Goal: Transaction & Acquisition: Purchase product/service

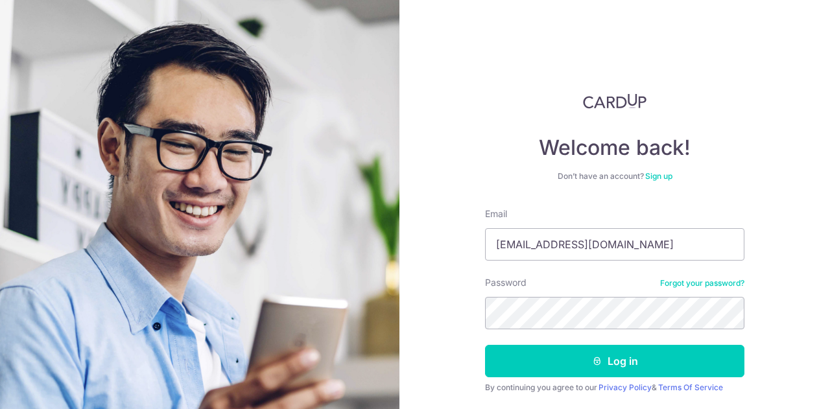
type input "[EMAIL_ADDRESS][DOMAIN_NAME]"
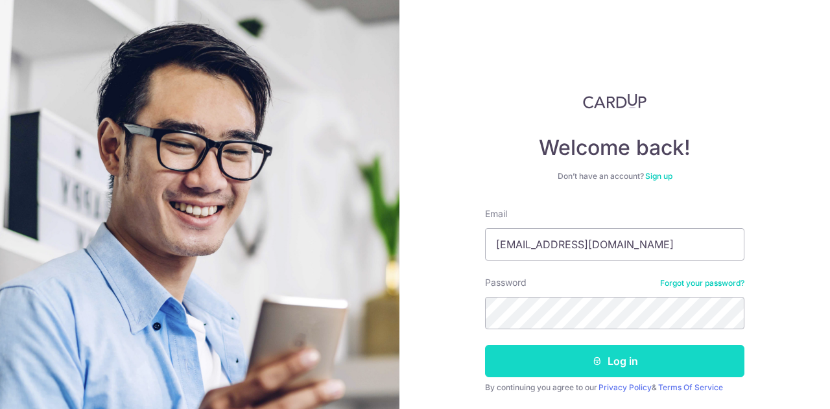
click at [598, 361] on icon "submit" at bounding box center [597, 361] width 10 height 10
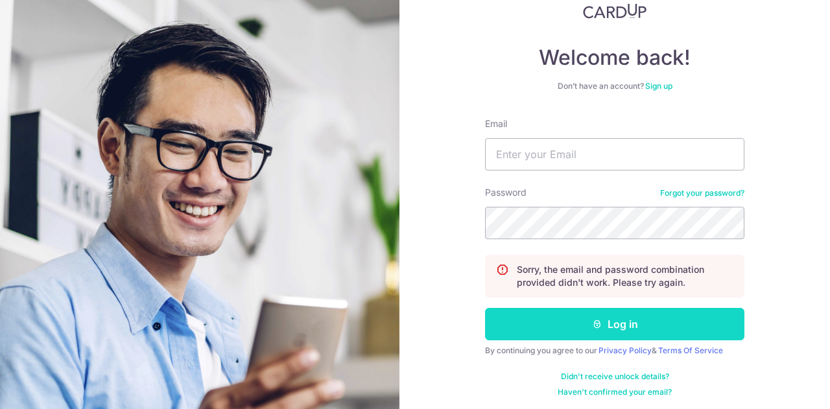
scroll to position [93, 0]
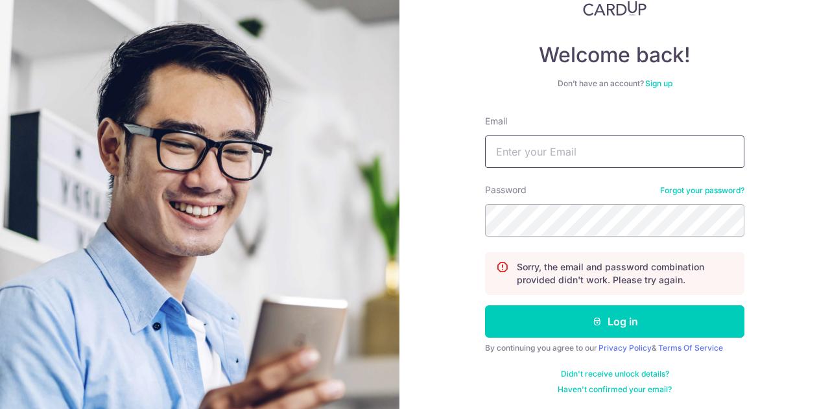
click at [580, 150] on input "Email" at bounding box center [614, 151] width 259 height 32
type input "ianganzy@gmail.com"
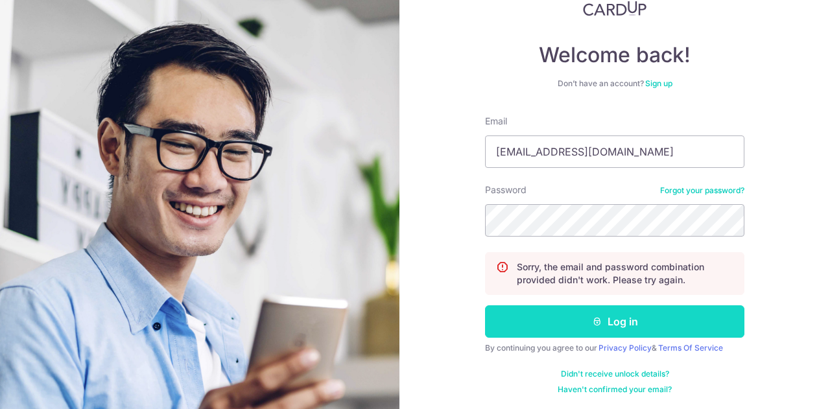
click at [625, 311] on button "Log in" at bounding box center [614, 321] width 259 height 32
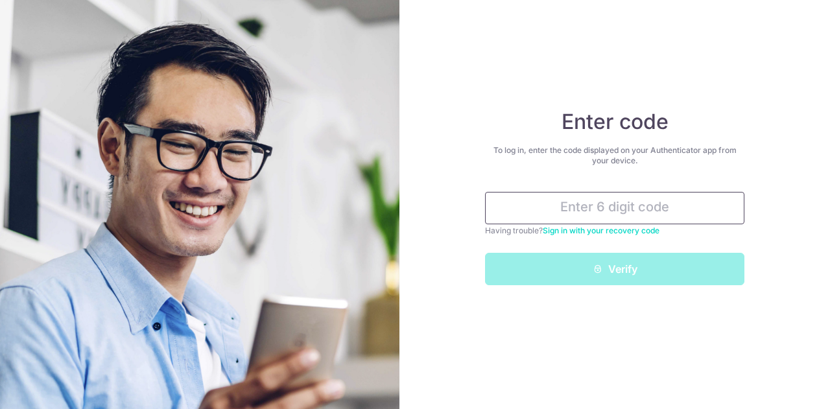
click at [622, 205] on input "text" at bounding box center [614, 208] width 259 height 32
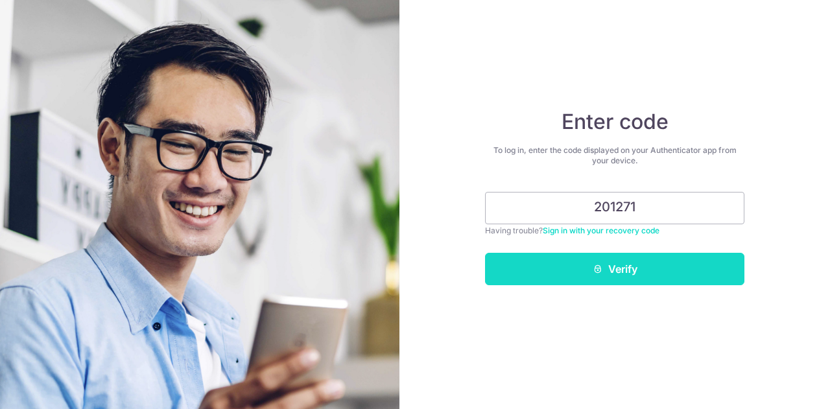
type input "201271"
click at [598, 274] on icon "submit" at bounding box center [598, 269] width 10 height 10
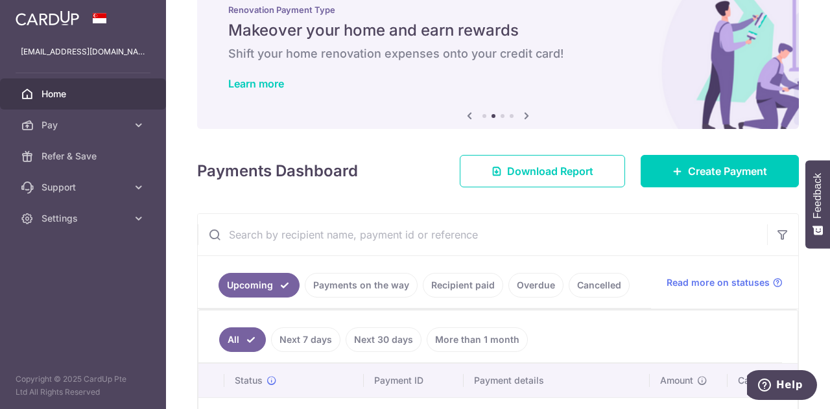
scroll to position [65, 0]
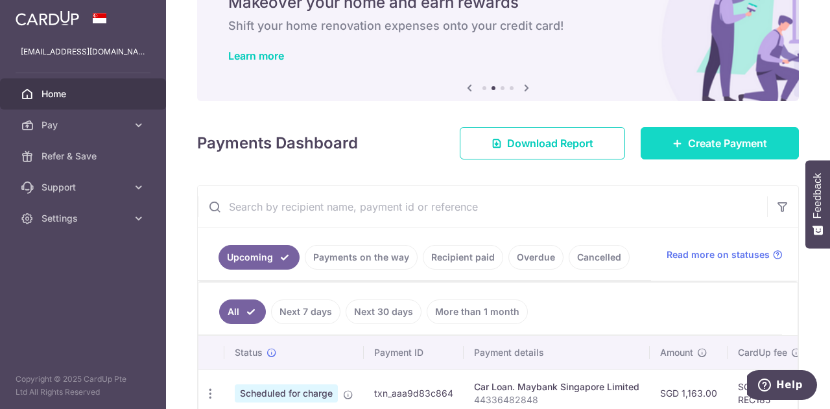
click at [672, 141] on icon at bounding box center [677, 143] width 10 height 10
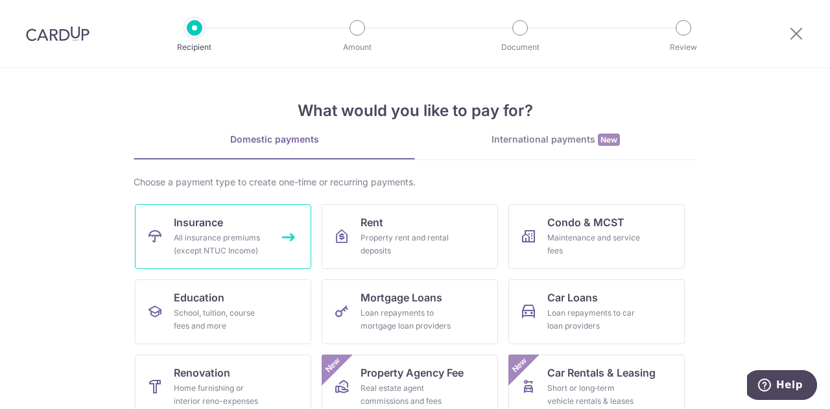
click at [231, 226] on link "Insurance All insurance premiums (except NTUC Income)" at bounding box center [223, 236] width 176 height 65
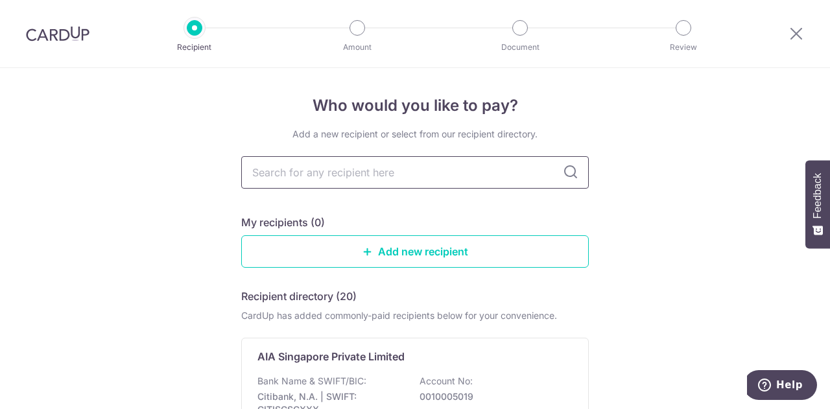
click at [388, 165] on input "text" at bounding box center [414, 172] width 347 height 32
type input "singlife"
click at [384, 169] on input "singlife" at bounding box center [414, 172] width 347 height 32
click at [569, 178] on icon at bounding box center [571, 173] width 16 height 16
click at [357, 177] on input "singlife" at bounding box center [414, 172] width 347 height 32
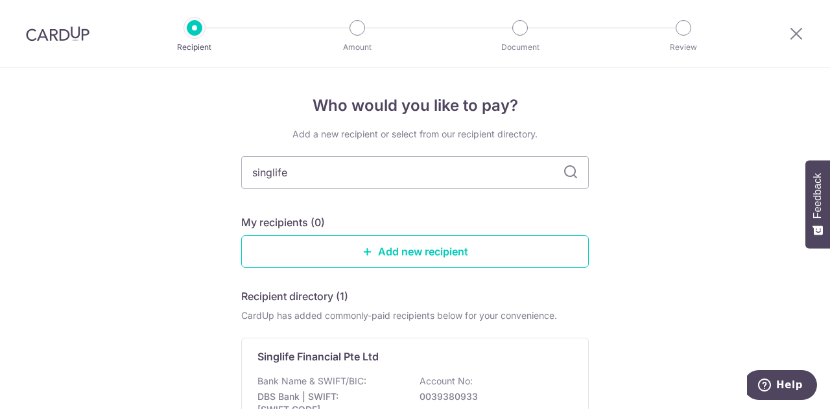
click at [329, 206] on div "Add a new recipient or select from our recipient directory. singlife My recipie…" at bounding box center [414, 319] width 347 height 382
drag, startPoint x: 333, startPoint y: 178, endPoint x: 119, endPoint y: 149, distance: 216.6
click at [119, 149] on div "Who would you like to pay? Add a new recipient or select from our recipient dir…" at bounding box center [415, 319] width 830 height 502
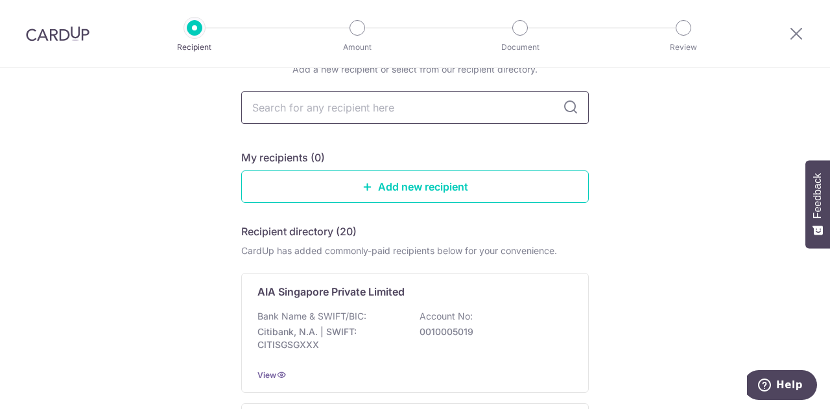
click at [362, 106] on input "text" at bounding box center [414, 107] width 347 height 32
type input "singlife"
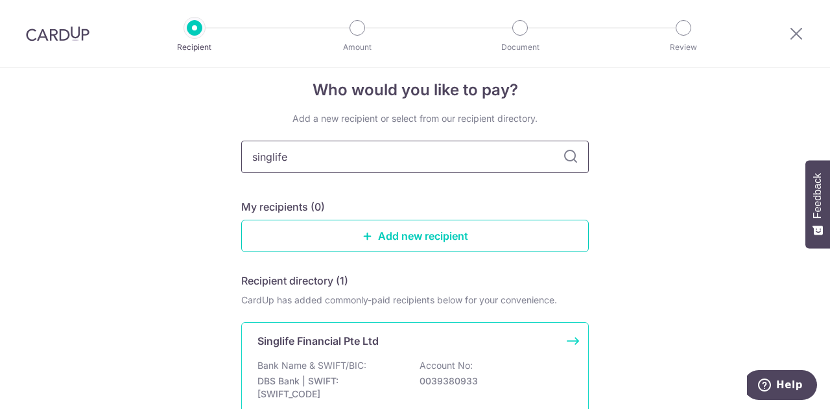
scroll to position [0, 0]
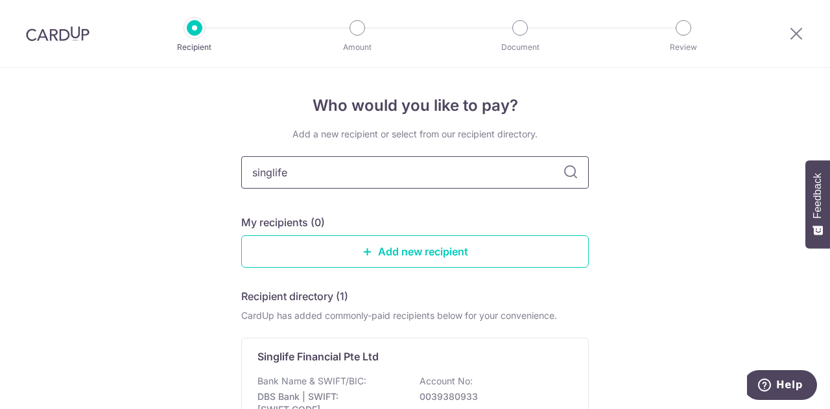
drag, startPoint x: 384, startPoint y: 165, endPoint x: 190, endPoint y: 155, distance: 194.1
click at [190, 155] on div "Who would you like to pay? Add a new recipient or select from our recipient dir…" at bounding box center [415, 319] width 830 height 502
type input "singapore"
click at [573, 176] on icon at bounding box center [571, 173] width 16 height 16
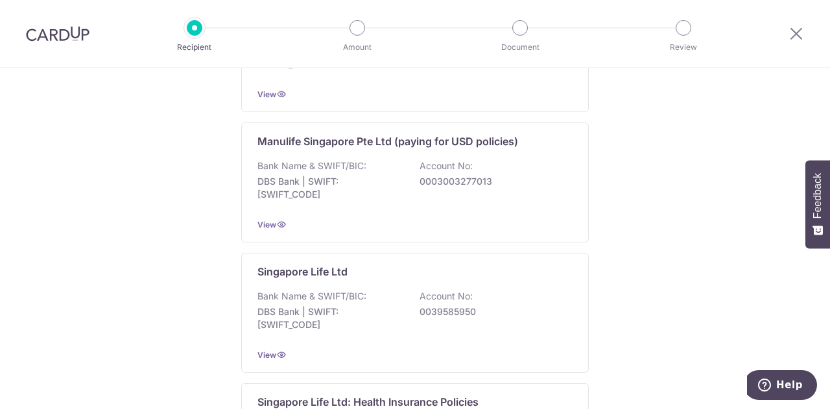
scroll to position [1037, 0]
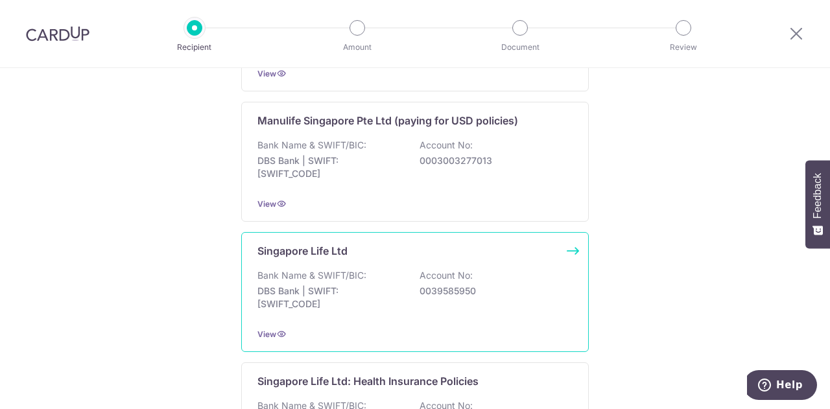
click at [559, 243] on div "Singapore Life Ltd" at bounding box center [414, 251] width 315 height 16
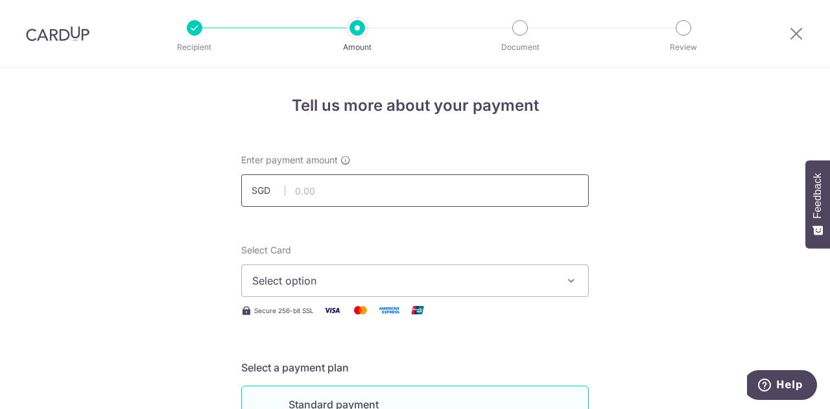
click at [353, 194] on input "text" at bounding box center [414, 190] width 347 height 32
paste input "3,476.70"
type input "3,476.70"
click at [336, 246] on div "Select Card Select option Add credit card Your Cards **** 2159 **** 7760" at bounding box center [414, 270] width 347 height 53
click at [333, 276] on span "Select option" at bounding box center [403, 281] width 302 height 16
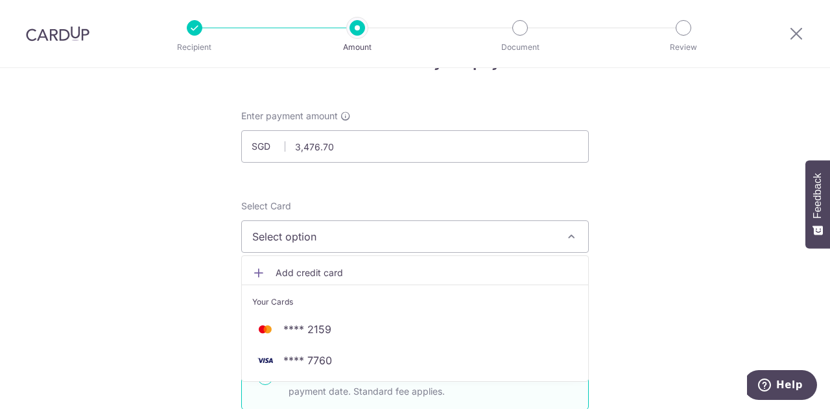
scroll to position [65, 0]
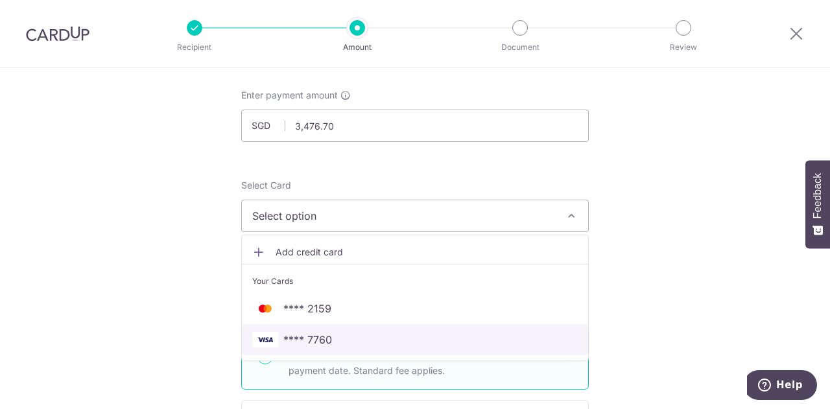
drag, startPoint x: 322, startPoint y: 334, endPoint x: 269, endPoint y: 317, distance: 55.2
click at [322, 334] on span "**** 7760" at bounding box center [307, 340] width 49 height 16
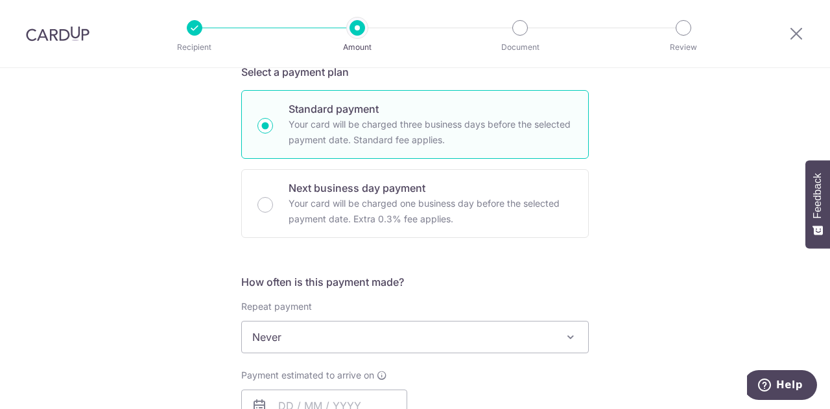
scroll to position [324, 0]
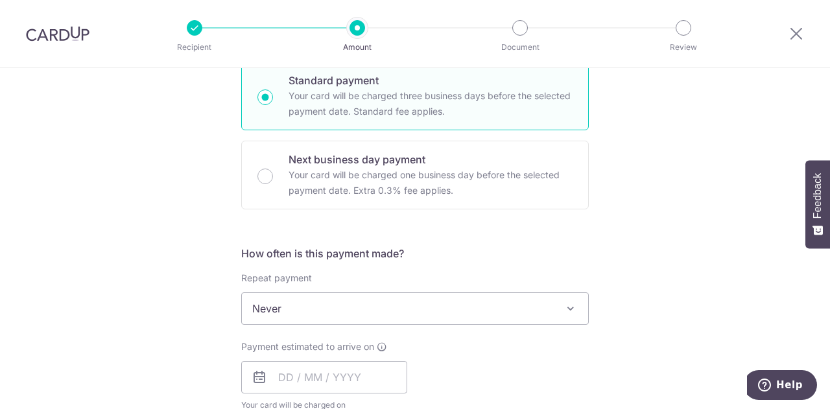
click at [311, 307] on span "Never" at bounding box center [415, 308] width 346 height 31
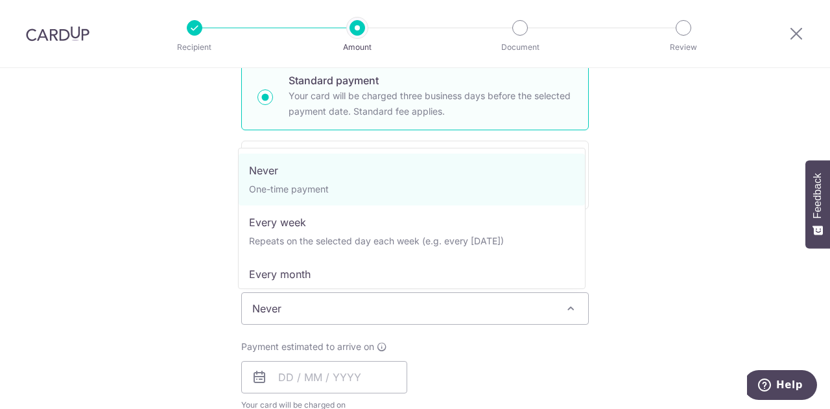
click at [311, 307] on span "Never" at bounding box center [415, 308] width 346 height 31
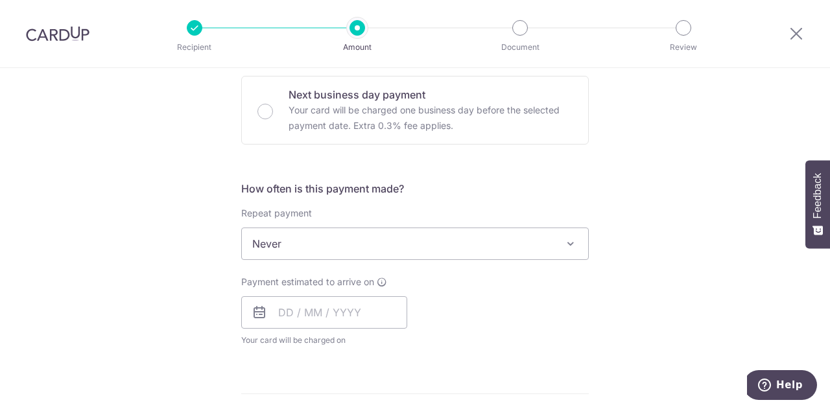
scroll to position [454, 0]
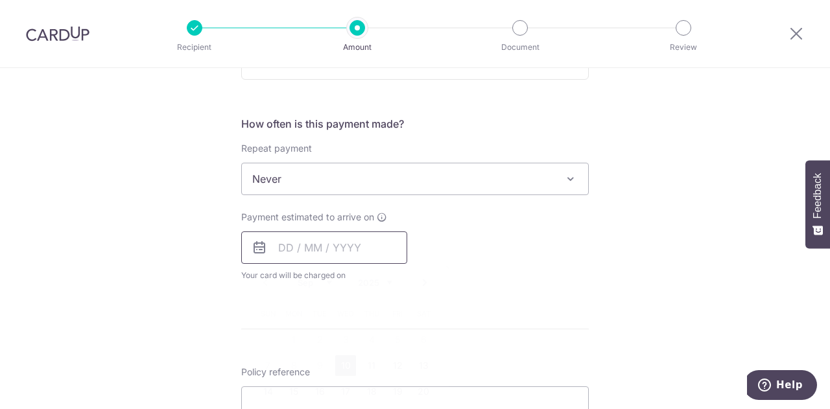
click at [306, 250] on input "text" at bounding box center [324, 247] width 166 height 32
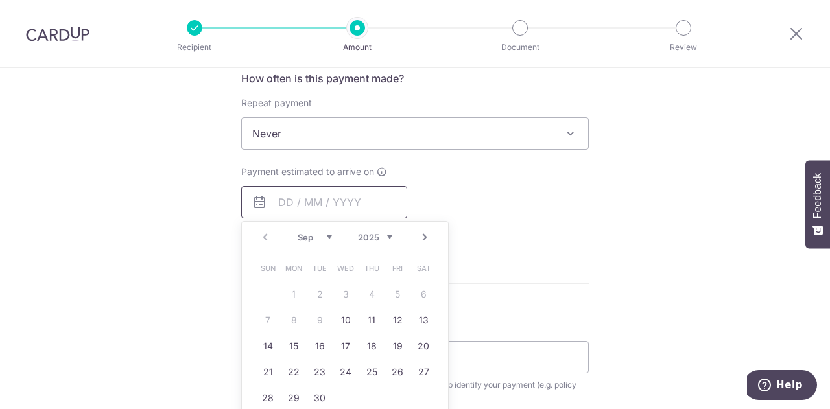
scroll to position [519, 0]
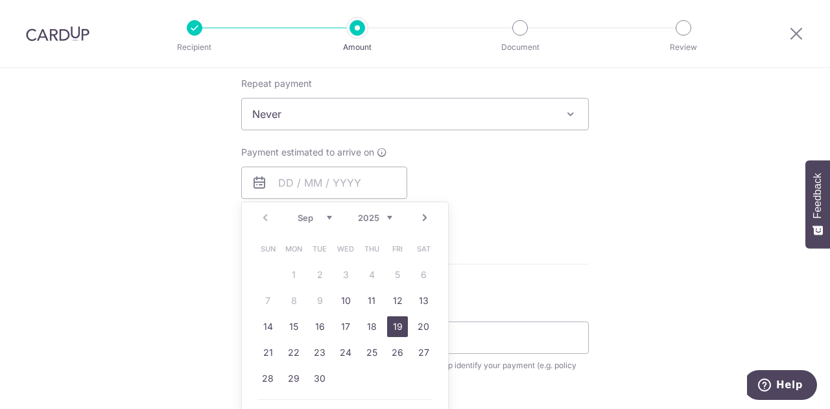
click at [393, 320] on link "19" at bounding box center [397, 326] width 21 height 21
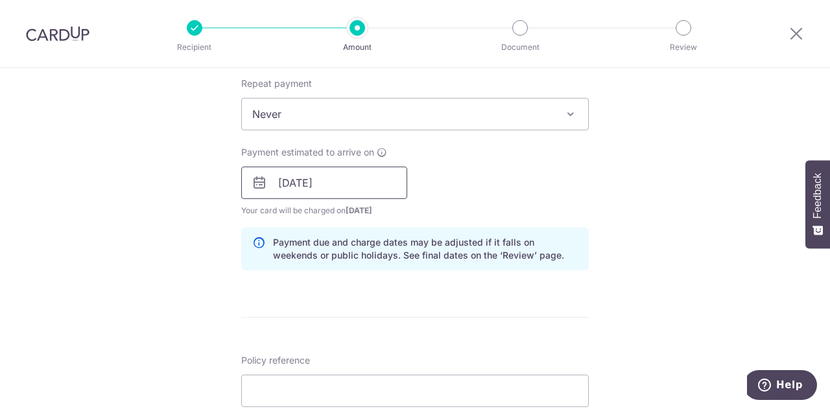
click at [307, 183] on input "19/09/2025" at bounding box center [324, 183] width 166 height 32
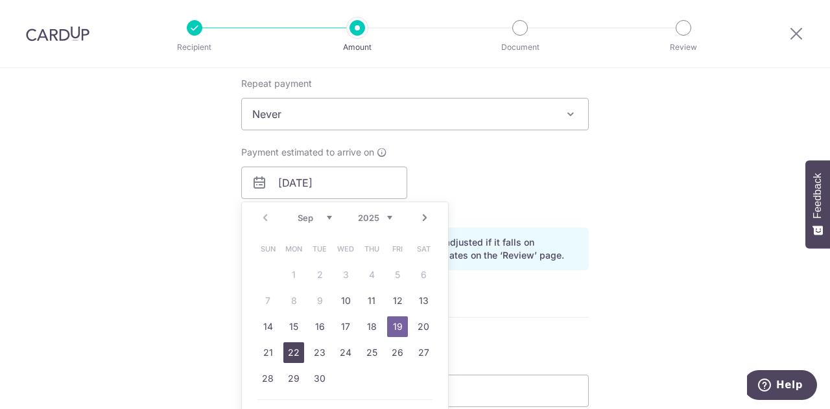
click at [290, 353] on link "22" at bounding box center [293, 352] width 21 height 21
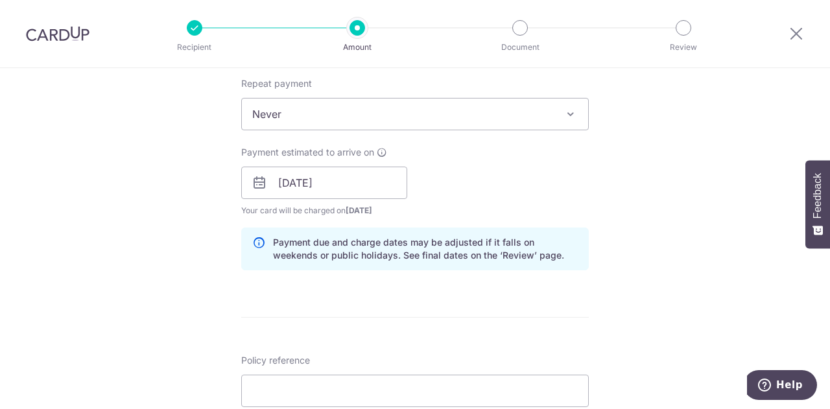
click at [178, 187] on div "Tell us more about your payment Enter payment amount SGD 3,476.70 3476.70 Selec…" at bounding box center [415, 162] width 830 height 1226
click at [344, 183] on input "[DATE]" at bounding box center [324, 183] width 166 height 32
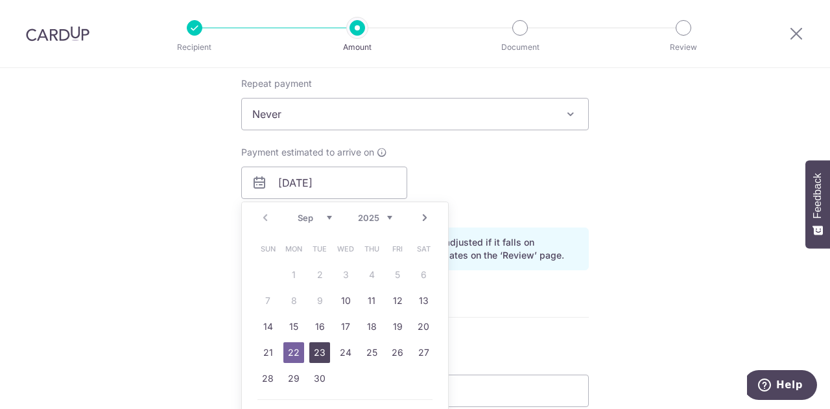
click at [314, 347] on link "23" at bounding box center [319, 352] width 21 height 21
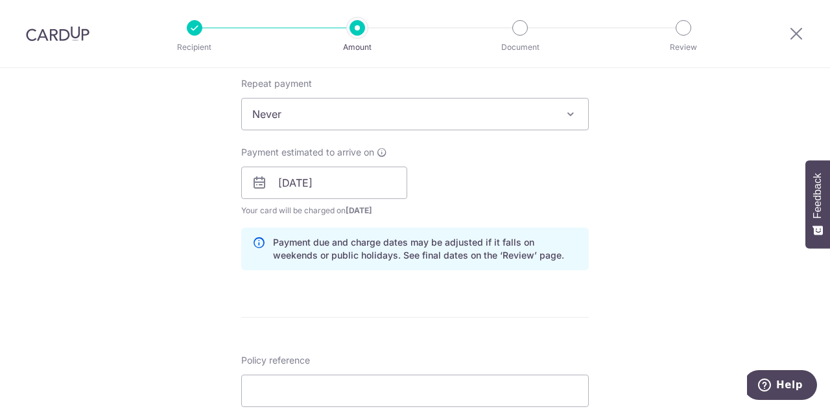
click at [200, 215] on div "Tell us more about your payment Enter payment amount SGD 3,476.70 3476.70 Selec…" at bounding box center [415, 162] width 830 height 1226
click at [320, 185] on input "23/09/2025" at bounding box center [324, 183] width 166 height 32
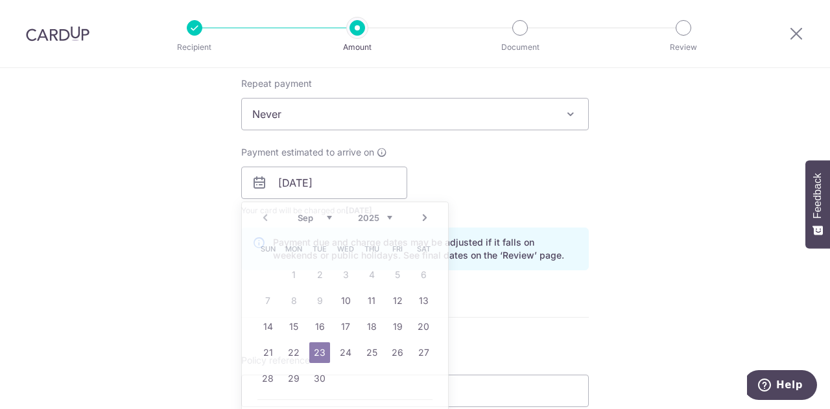
click at [172, 263] on div "Tell us more about your payment Enter payment amount SGD 3,476.70 3476.70 Selec…" at bounding box center [415, 162] width 830 height 1226
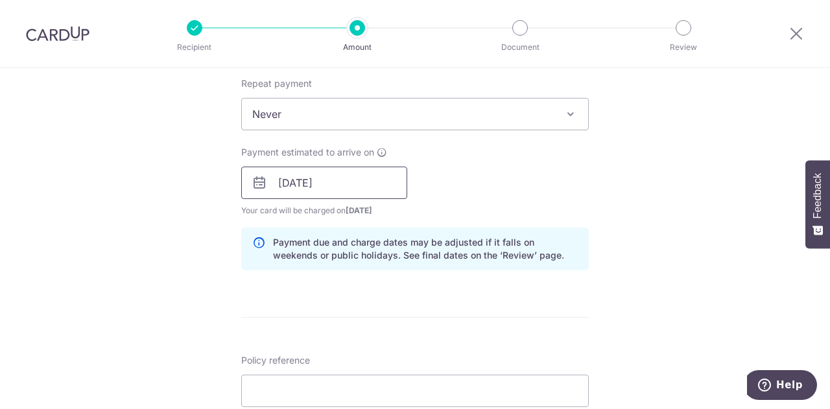
click at [333, 174] on input "23/09/2025" at bounding box center [324, 183] width 166 height 32
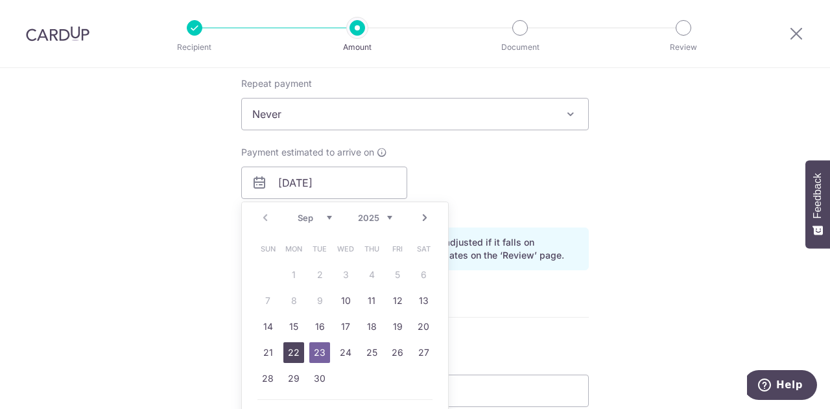
click at [295, 350] on link "22" at bounding box center [293, 352] width 21 height 21
type input "22/09/2025"
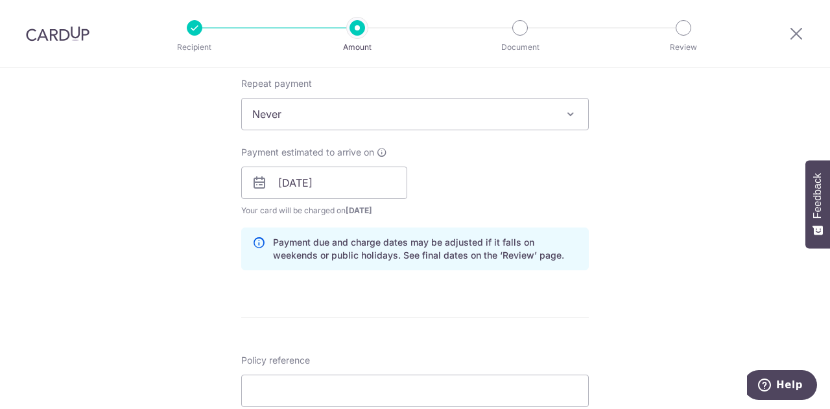
click at [167, 225] on div "Tell us more about your payment Enter payment amount SGD 3,476.70 3476.70 Selec…" at bounding box center [415, 162] width 830 height 1226
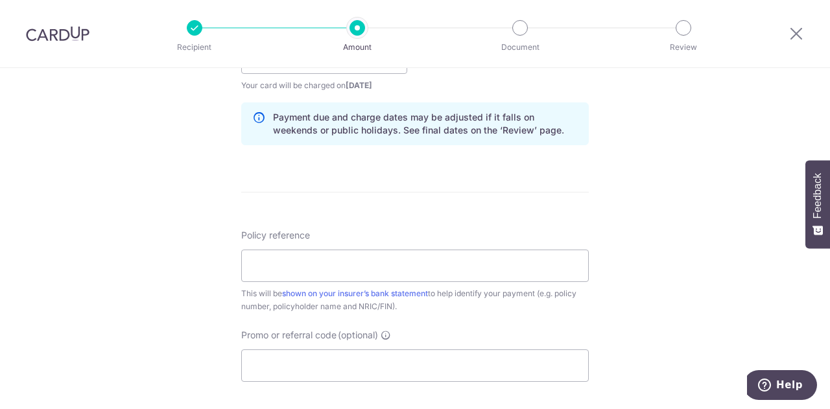
scroll to position [648, 0]
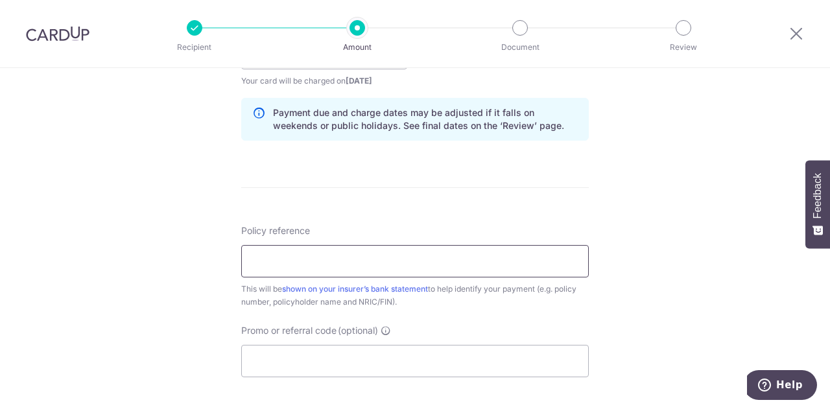
click at [284, 251] on input "Policy reference" at bounding box center [414, 261] width 347 height 32
paste input "07355389"
type input "07355389"
click at [447, 305] on div "This will be shown on your insurer’s bank statement to help identify your payme…" at bounding box center [414, 296] width 347 height 26
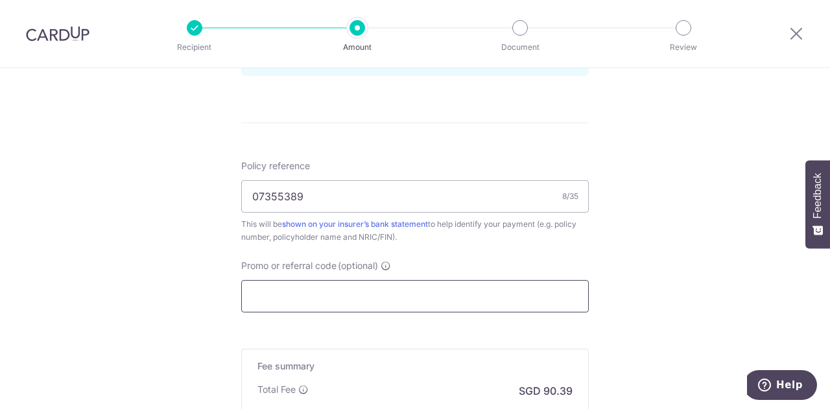
click at [402, 291] on input "Promo or referral code (optional)" at bounding box center [414, 296] width 347 height 32
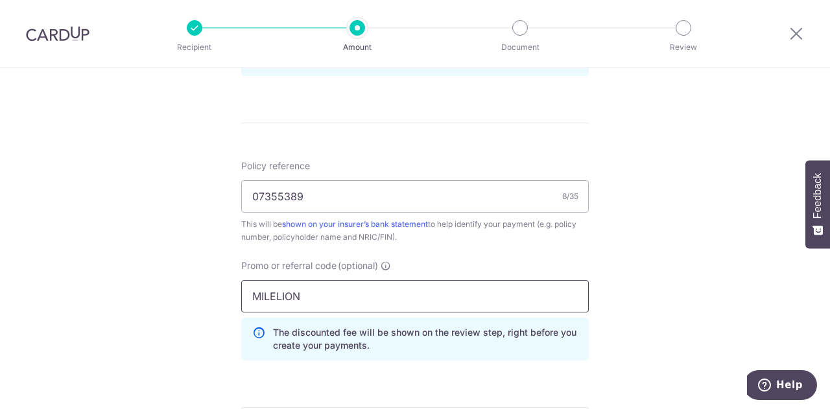
type input "MILELION"
click button "Add Card" at bounding box center [0, 0] width 0 height 0
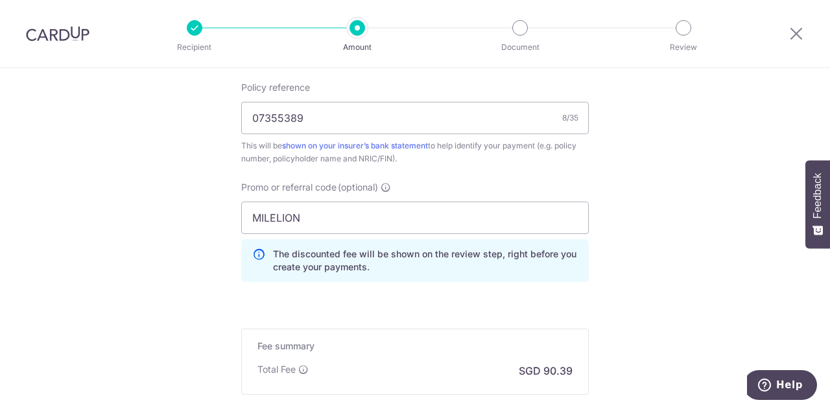
scroll to position [908, 0]
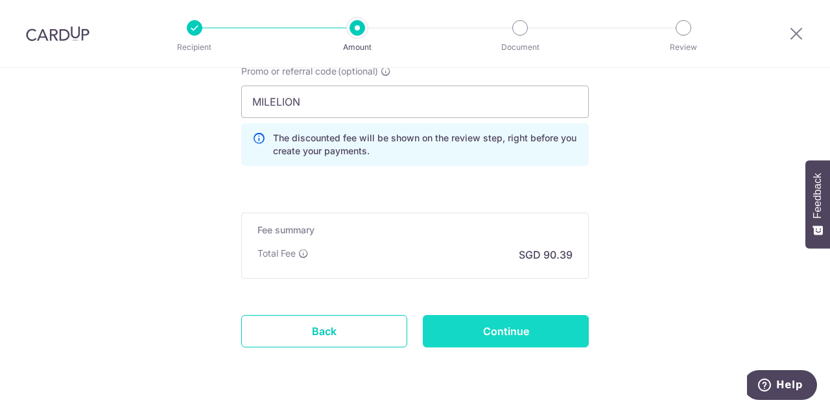
click at [481, 327] on input "Continue" at bounding box center [506, 331] width 166 height 32
type input "Create Schedule"
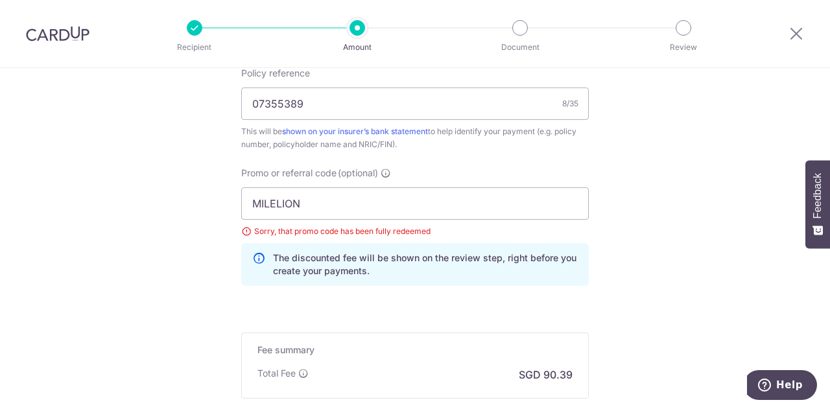
scroll to position [829, 0]
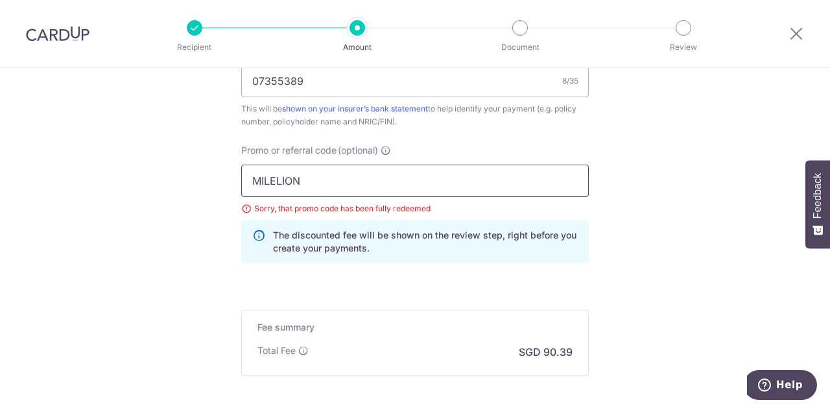
drag, startPoint x: 318, startPoint y: 176, endPoint x: 203, endPoint y: 175, distance: 114.7
paste input "OFF225"
click at [360, 187] on input "OFF225" at bounding box center [414, 181] width 347 height 32
type input "OFF225"
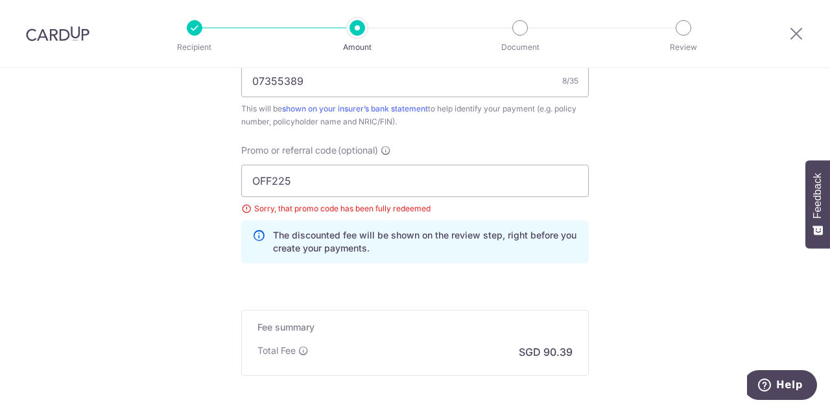
click at [467, 176] on input "OFF225" at bounding box center [414, 181] width 347 height 32
click at [565, 270] on div "Promo or referral code (optional) OFF225 Sorry, that promo code has been fully …" at bounding box center [414, 209] width 363 height 130
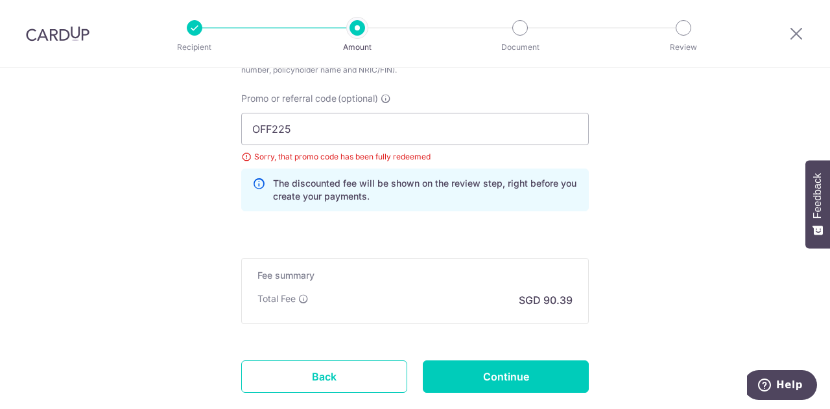
scroll to position [958, 0]
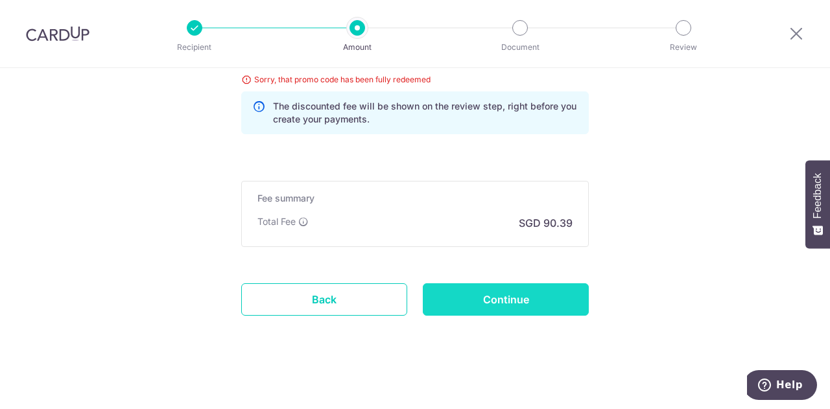
click at [526, 297] on input "Continue" at bounding box center [506, 299] width 166 height 32
type input "Update Schedule"
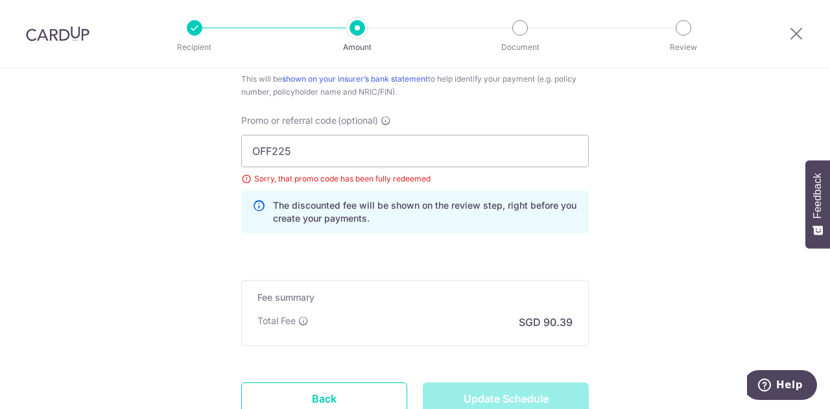
scroll to position [828, 0]
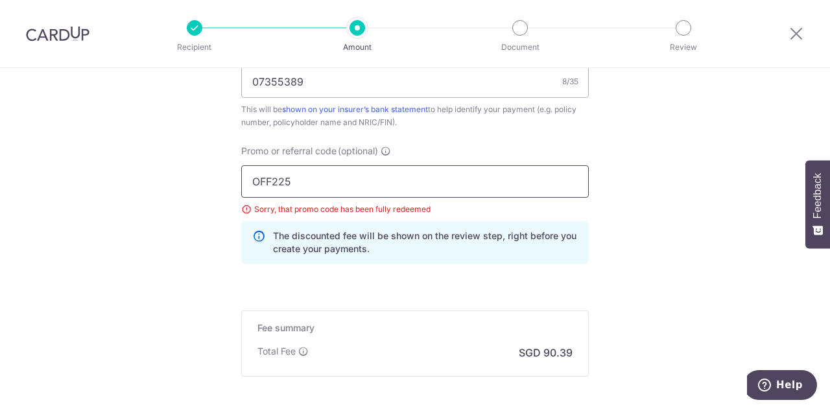
click at [413, 175] on input "OFF225" at bounding box center [414, 181] width 347 height 32
type input "OFF225"
click button "Add Card" at bounding box center [0, 0] width 0 height 0
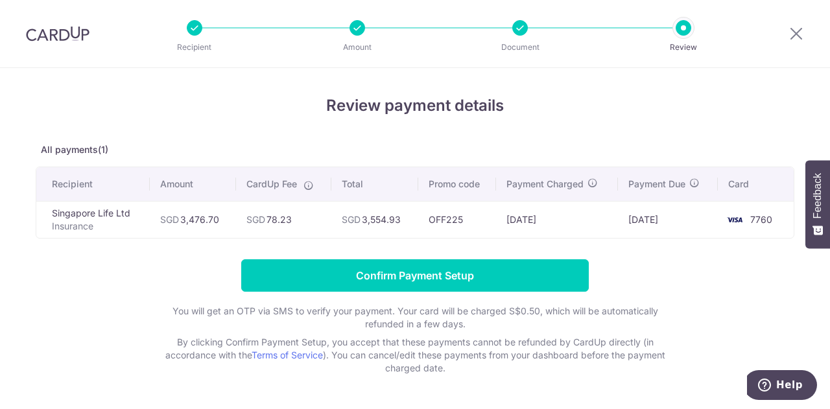
click at [618, 218] on td "[DATE]" at bounding box center [668, 219] width 100 height 37
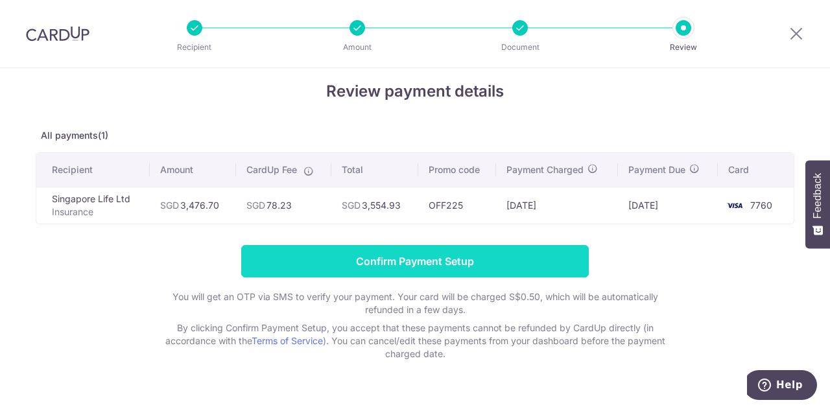
scroll to position [40, 0]
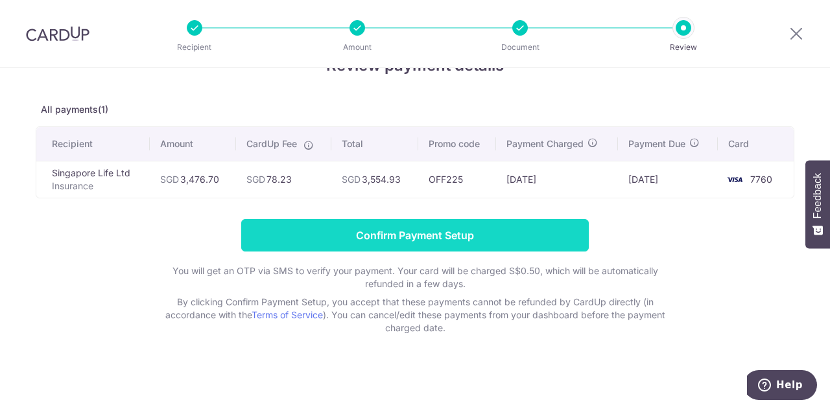
click at [417, 238] on input "Confirm Payment Setup" at bounding box center [414, 235] width 347 height 32
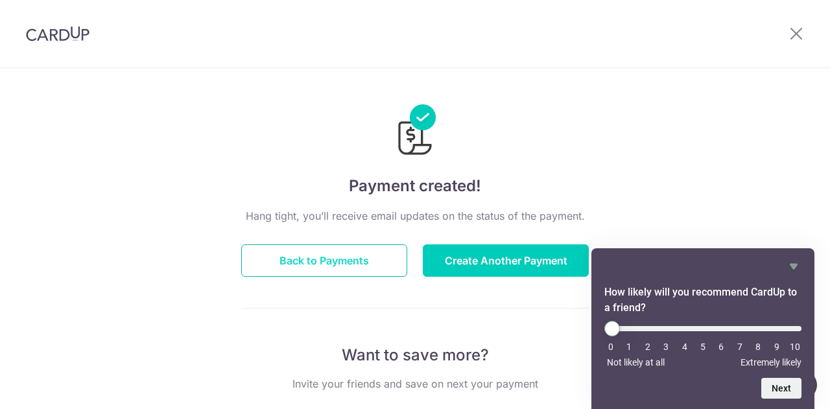
click at [344, 261] on button "Back to Payments" at bounding box center [324, 260] width 166 height 32
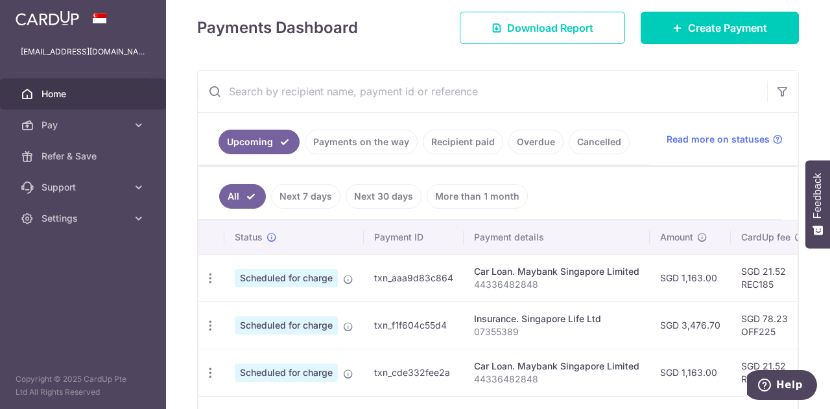
scroll to position [194, 0]
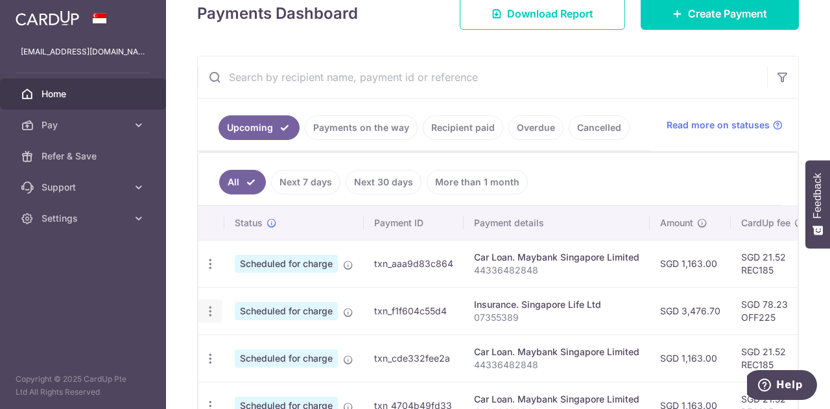
click at [204, 312] on icon "button" at bounding box center [211, 312] width 14 height 14
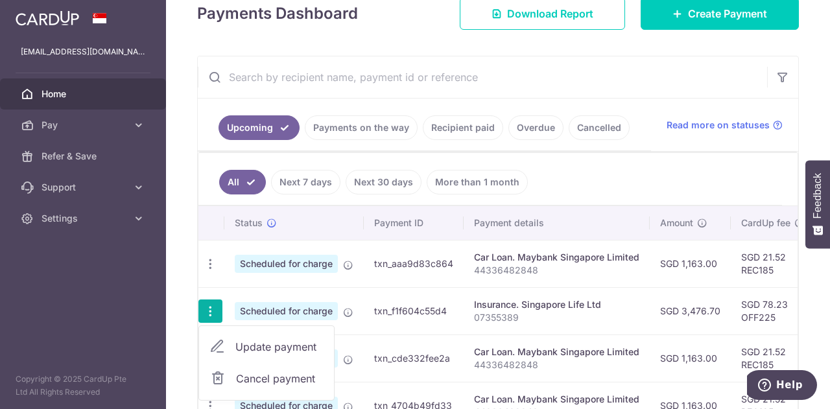
click at [242, 339] on span "Update payment" at bounding box center [279, 347] width 88 height 16
radio input "true"
type input "3,476.70"
type input "[DATE]"
type input "07355389"
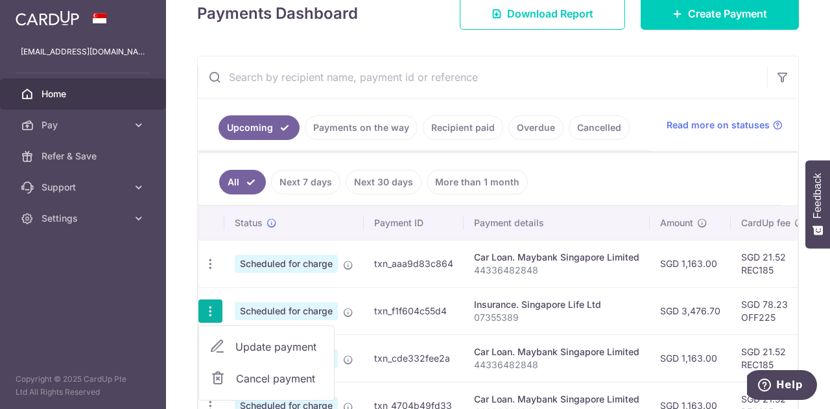
type input "OFF225"
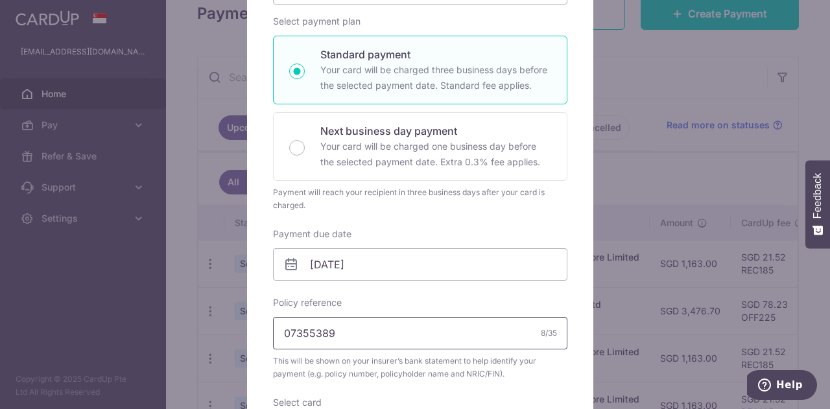
click at [384, 340] on input "07355389" at bounding box center [420, 333] width 294 height 32
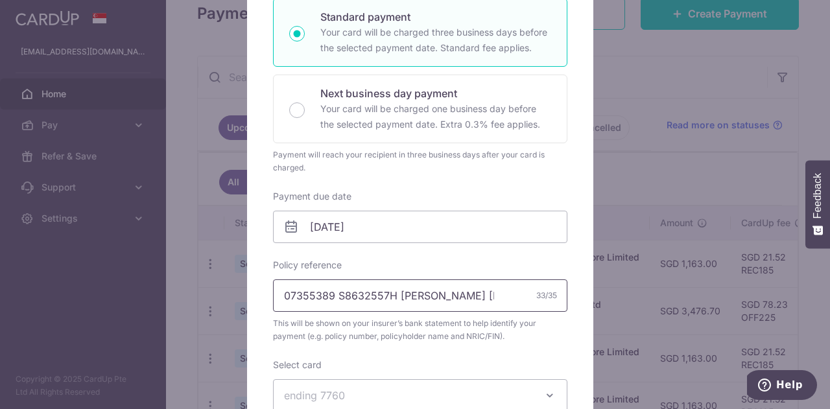
scroll to position [389, 0]
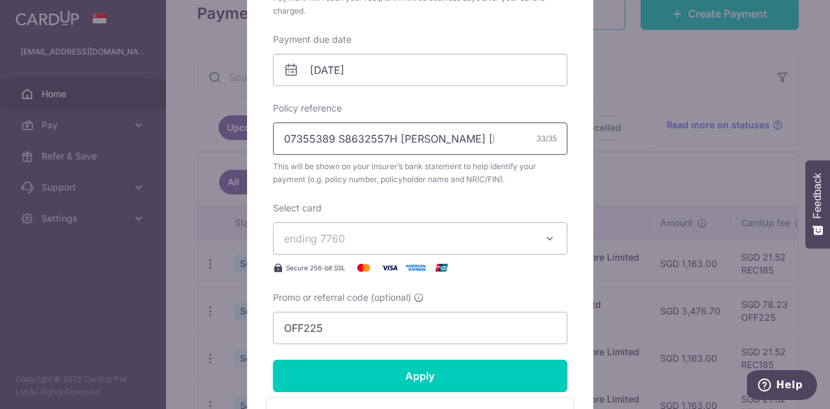
type input "07355389 S8632557H [PERSON_NAME] [PERSON_NAME]"
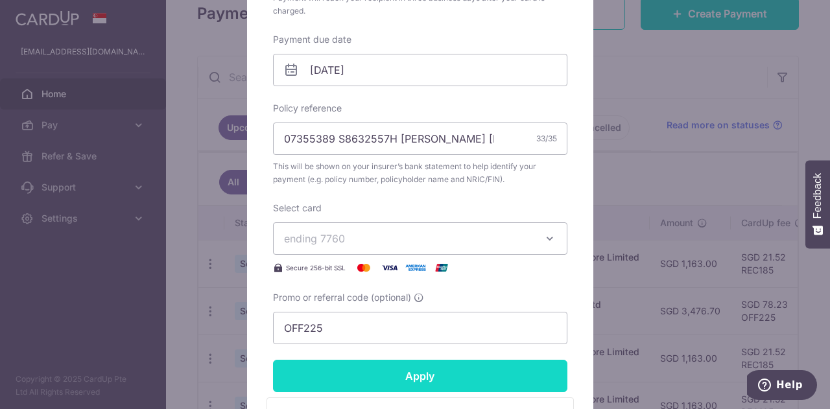
click at [429, 373] on input "Apply" at bounding box center [420, 376] width 294 height 32
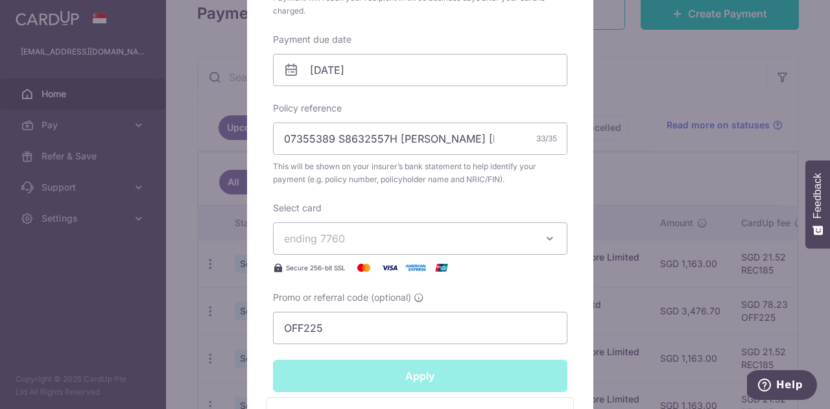
type input "Successfully Applied"
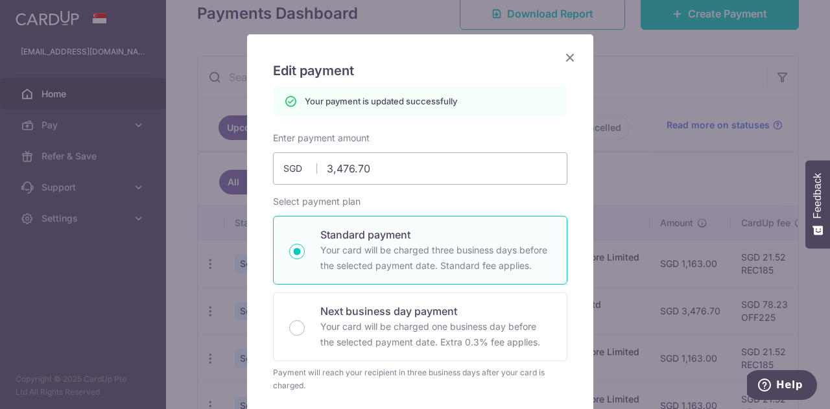
scroll to position [0, 0]
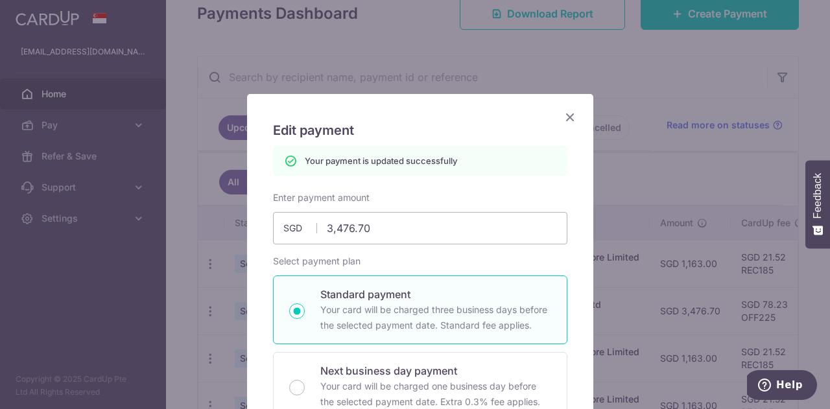
click at [562, 119] on icon "Close" at bounding box center [570, 117] width 16 height 16
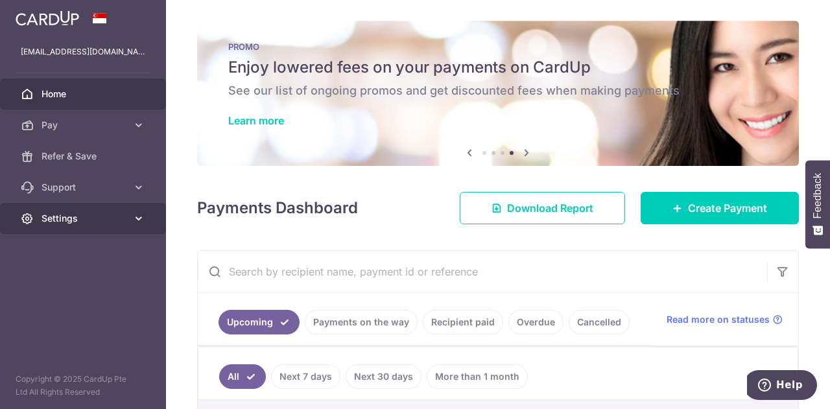
click at [147, 215] on link "Settings" at bounding box center [83, 218] width 166 height 31
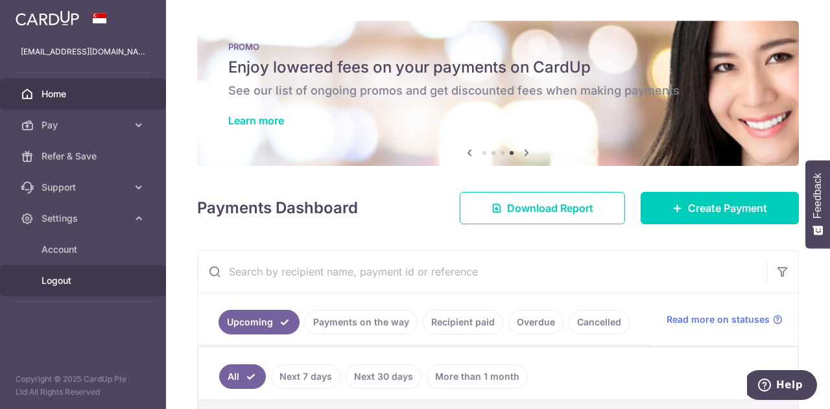
click at [80, 283] on span "Logout" at bounding box center [84, 280] width 86 height 13
